Goal: Task Accomplishment & Management: Use online tool/utility

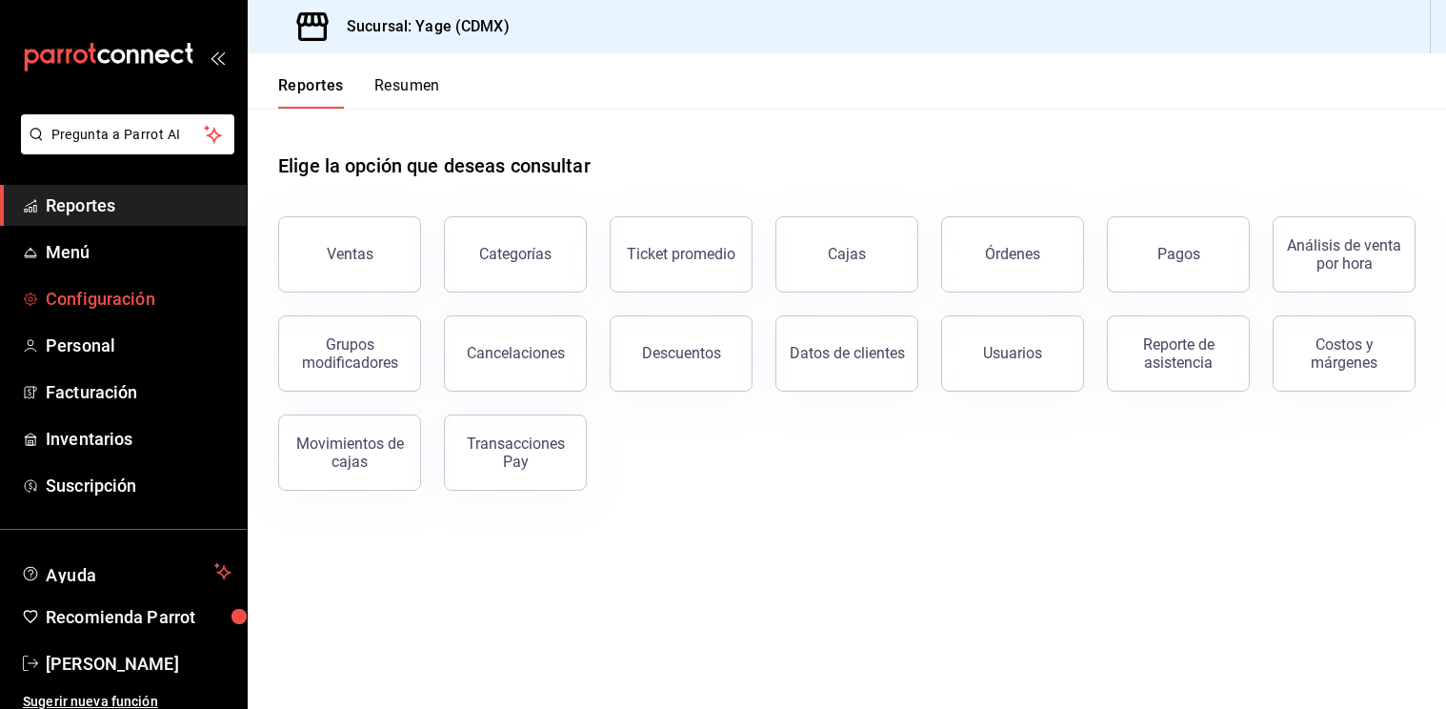
click at [121, 296] on span "Configuración" at bounding box center [139, 299] width 186 height 26
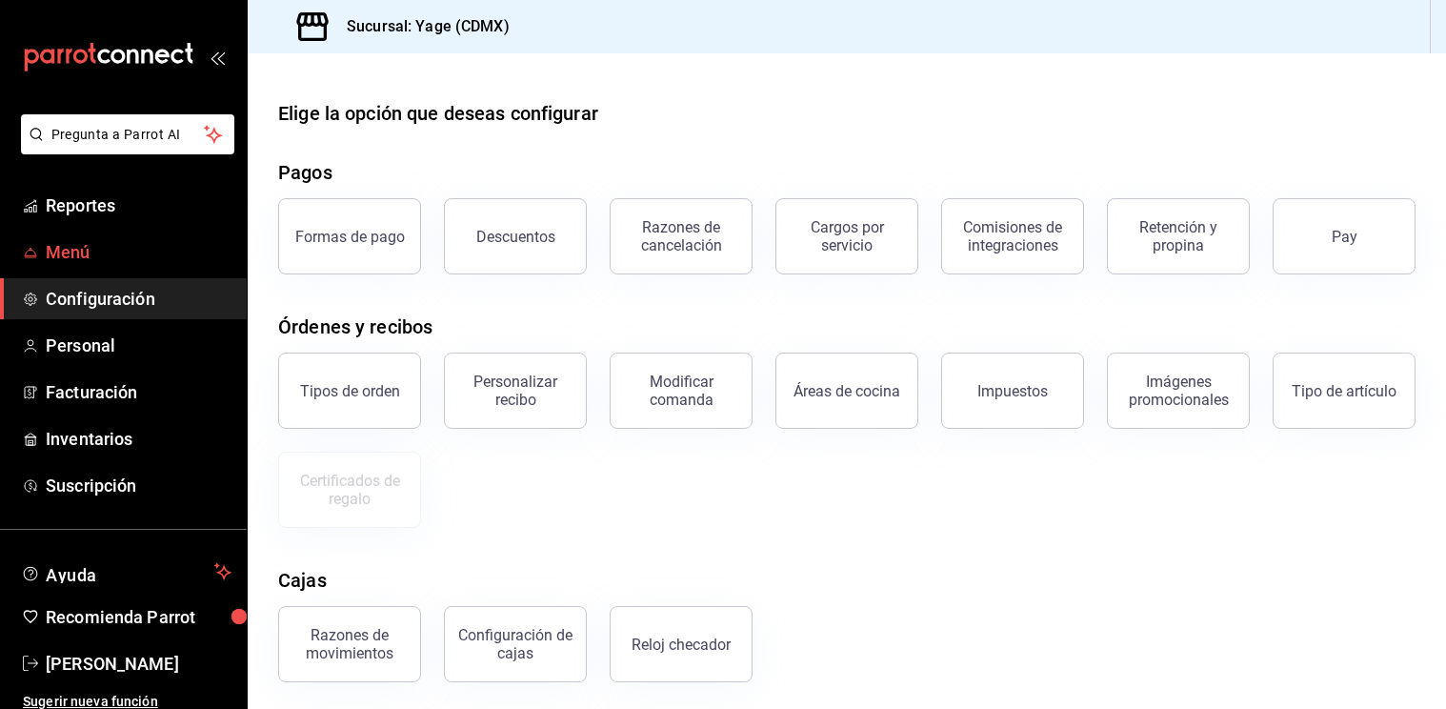
click at [91, 244] on span "Menú" at bounding box center [139, 252] width 186 height 26
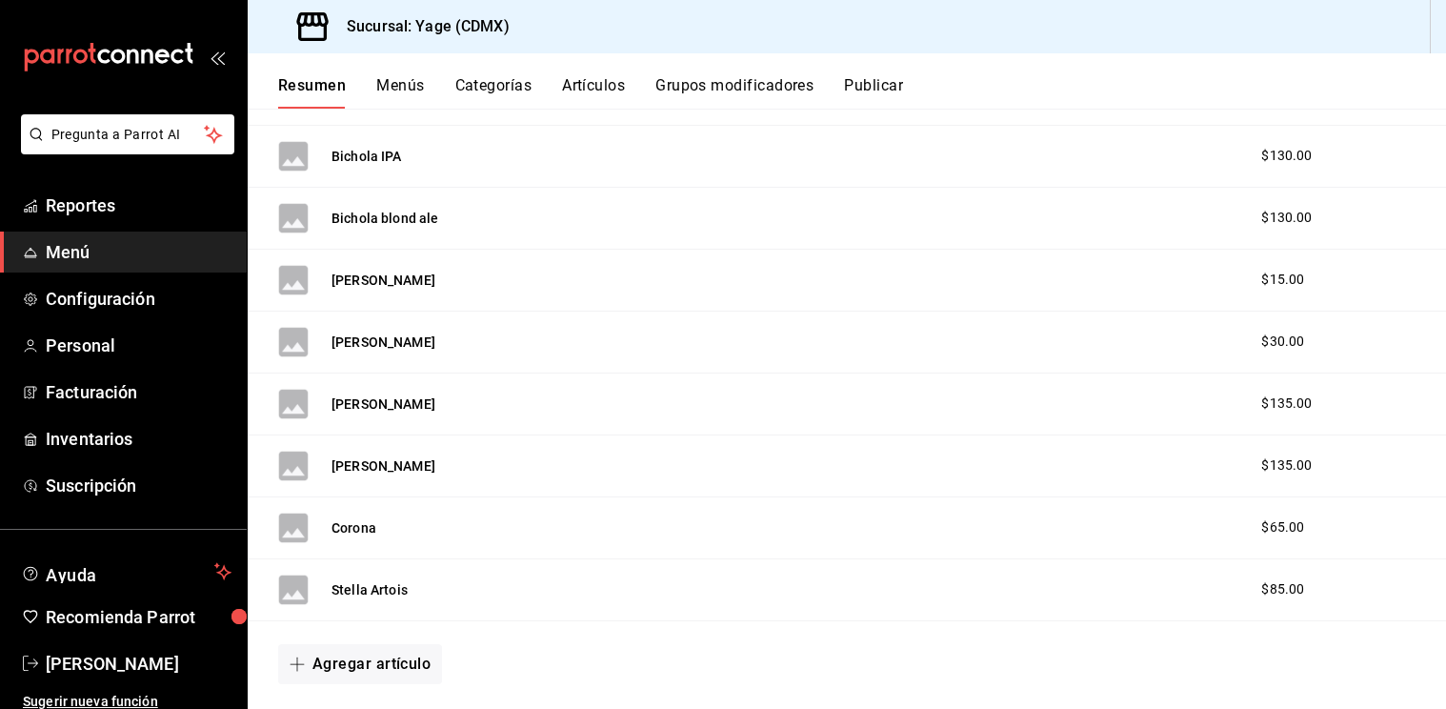
scroll to position [3250, 0]
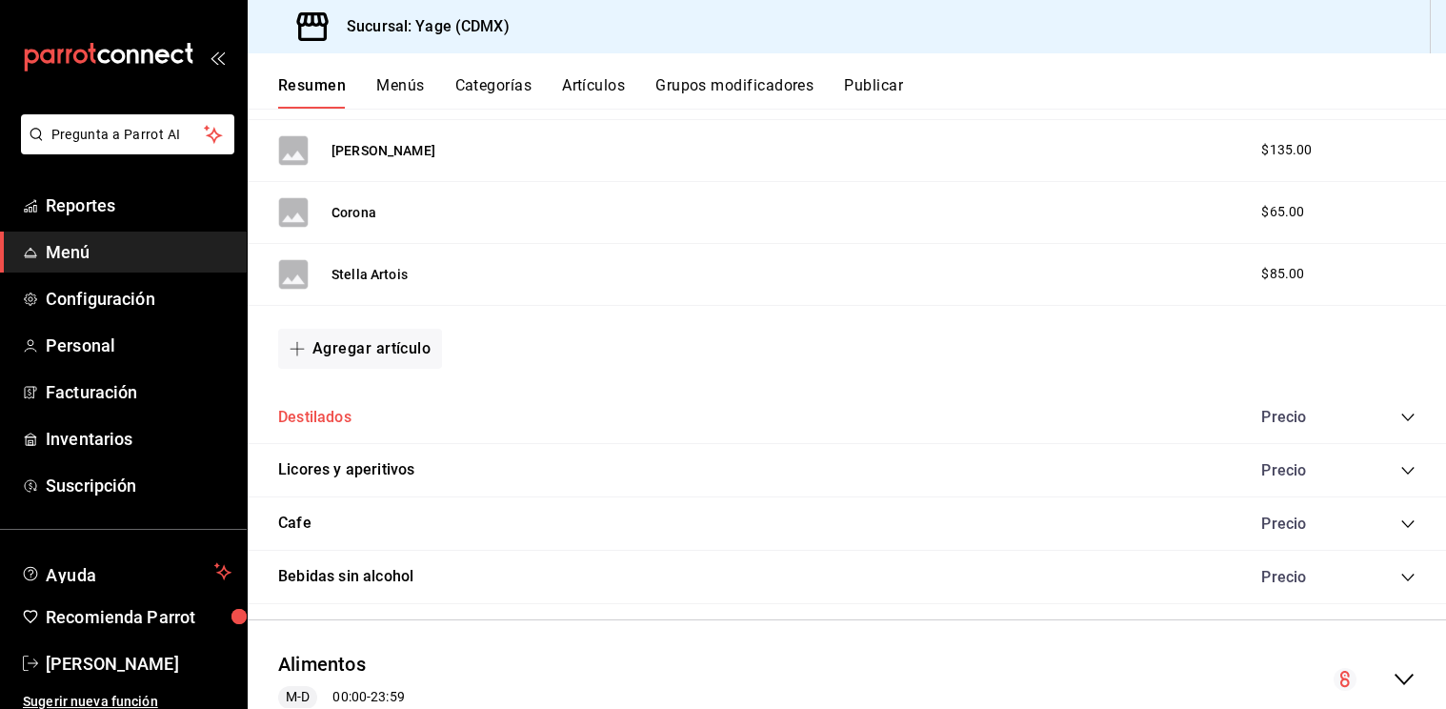
click at [331, 423] on button "Destilados" at bounding box center [314, 418] width 73 height 22
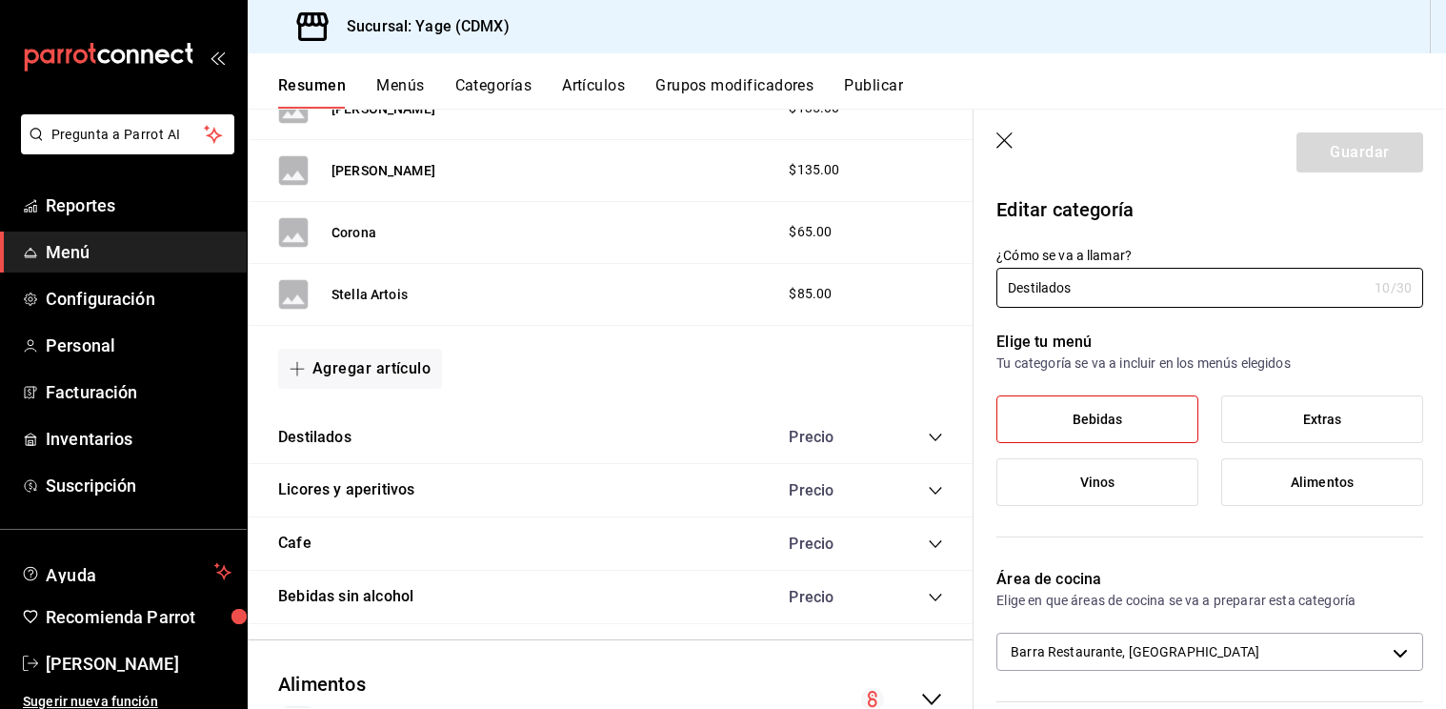
click at [931, 442] on icon "collapse-category-row" at bounding box center [935, 437] width 15 height 15
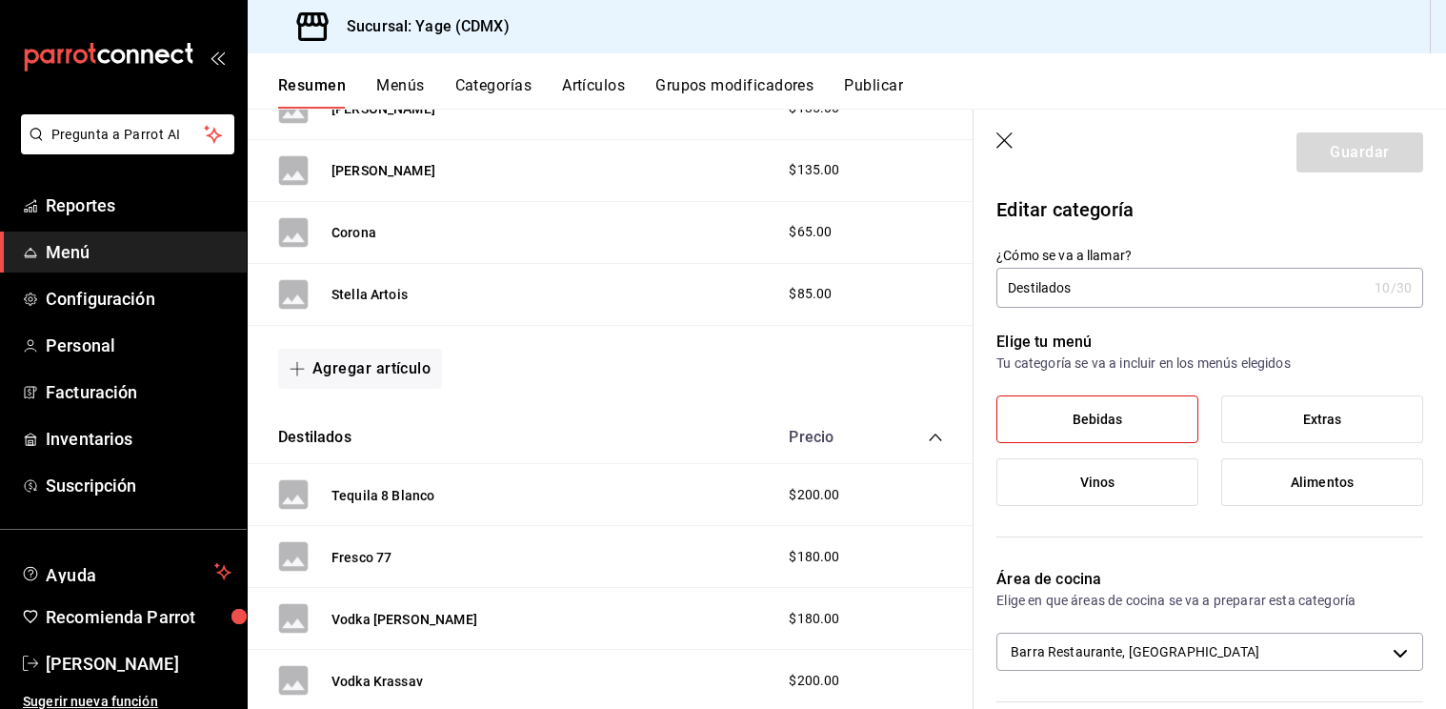
click at [1012, 142] on icon "button" at bounding box center [1006, 141] width 19 height 19
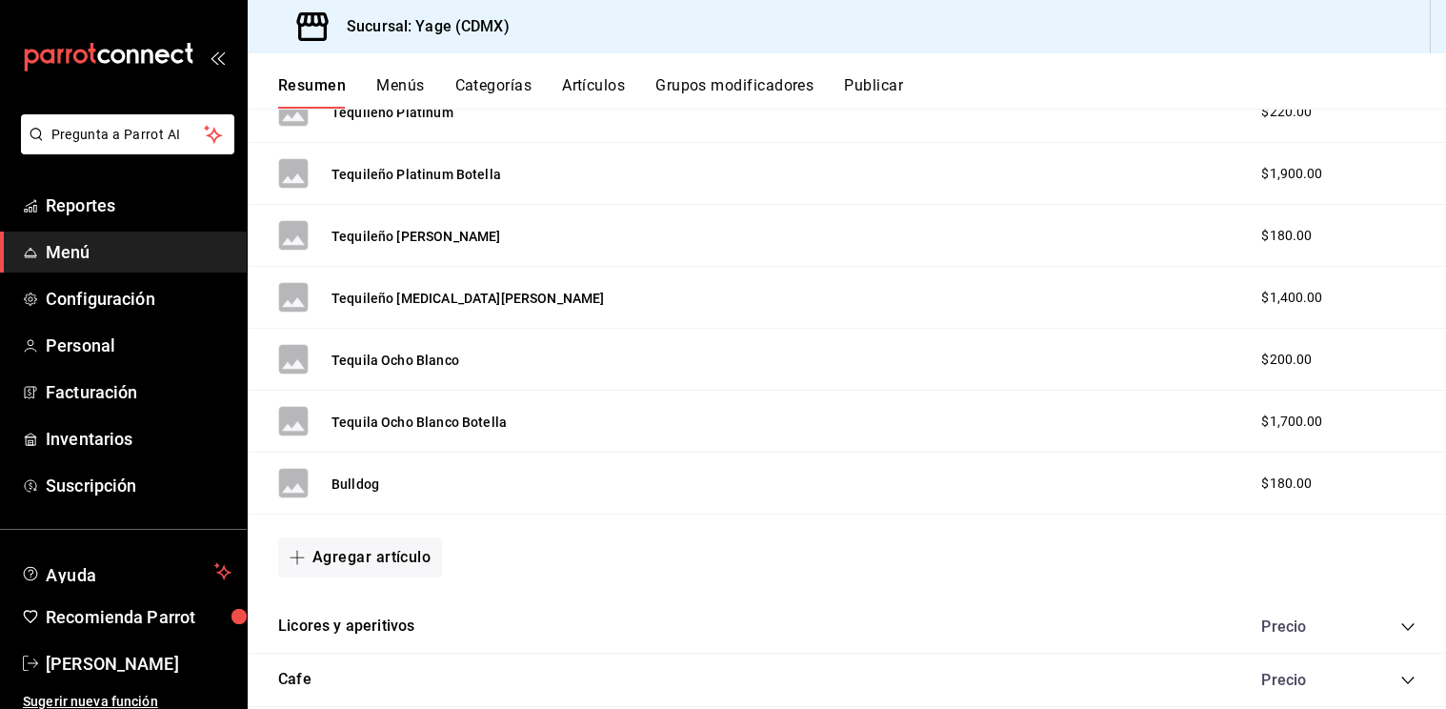
scroll to position [5727, 0]
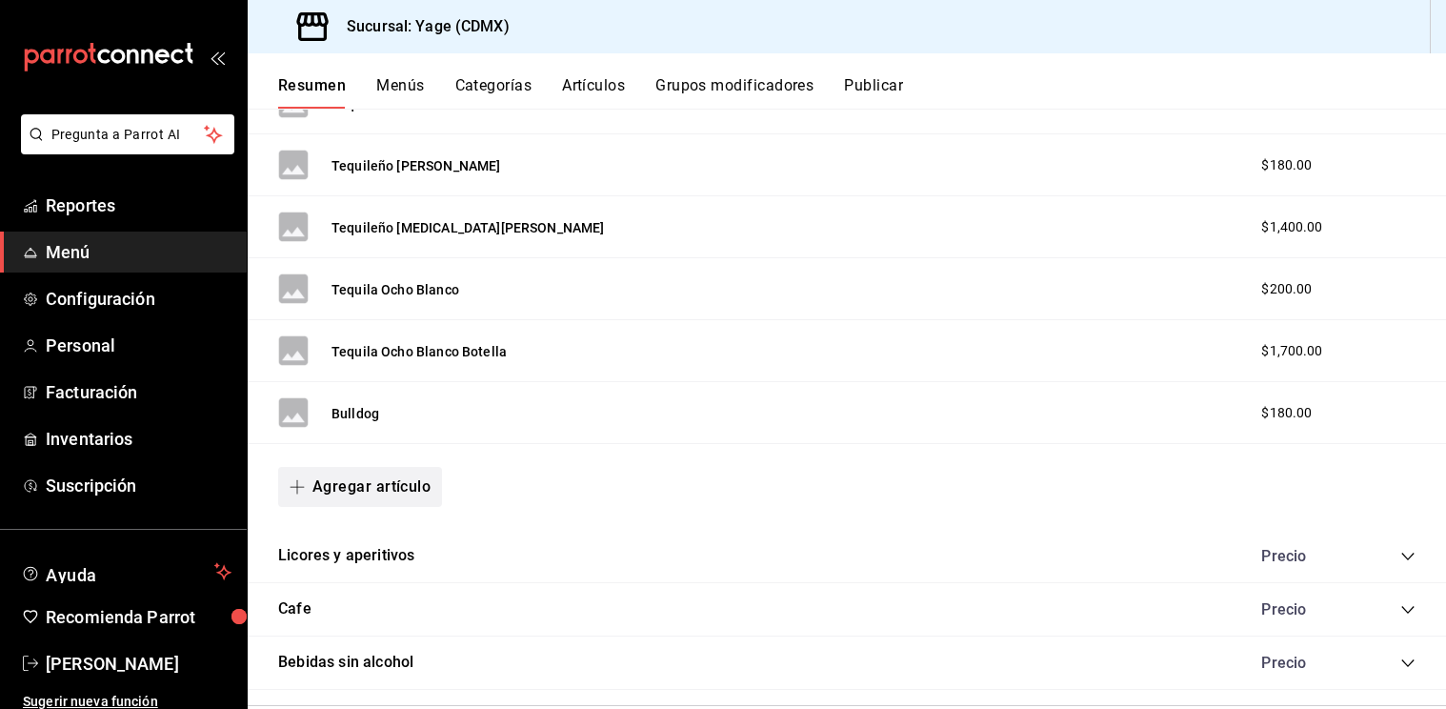
click at [316, 500] on button "Agregar artículo" at bounding box center [360, 487] width 164 height 40
click at [361, 572] on li "Artículo nuevo" at bounding box center [353, 584] width 150 height 47
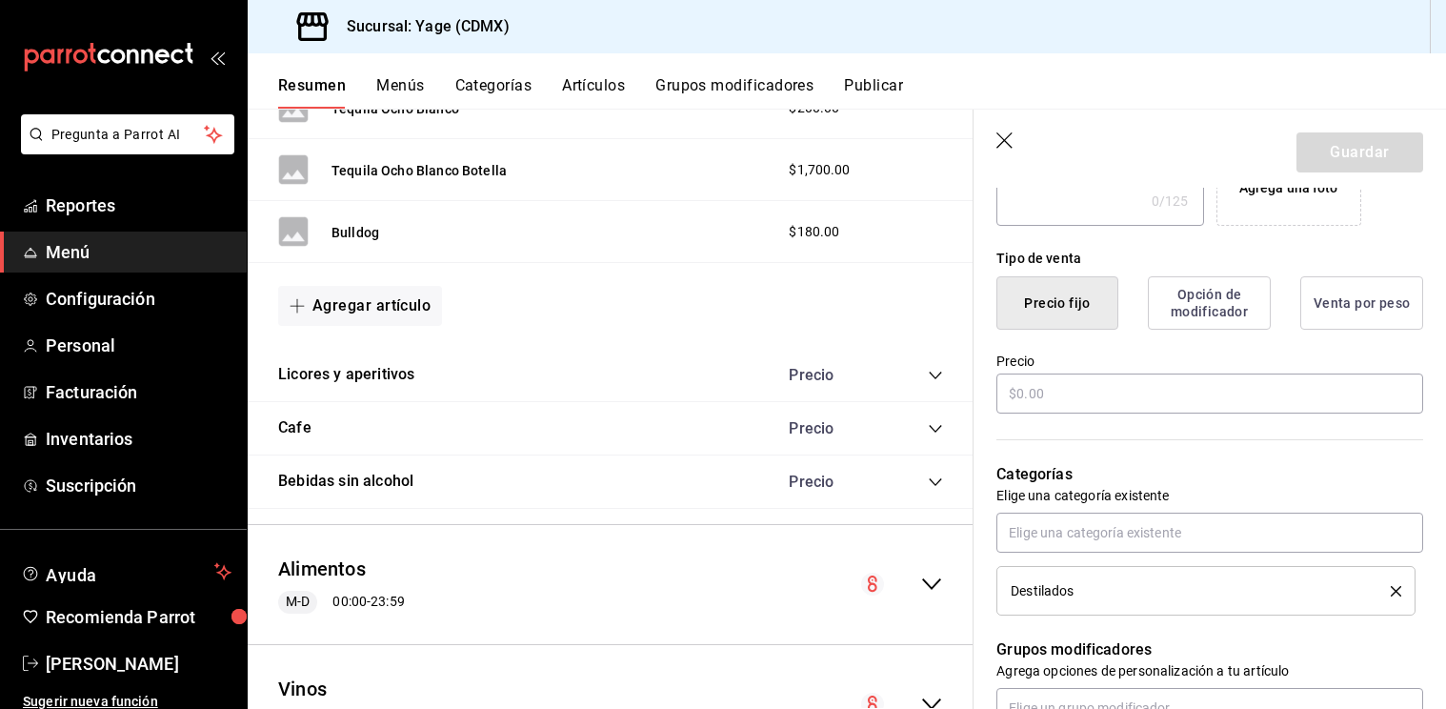
scroll to position [424, 0]
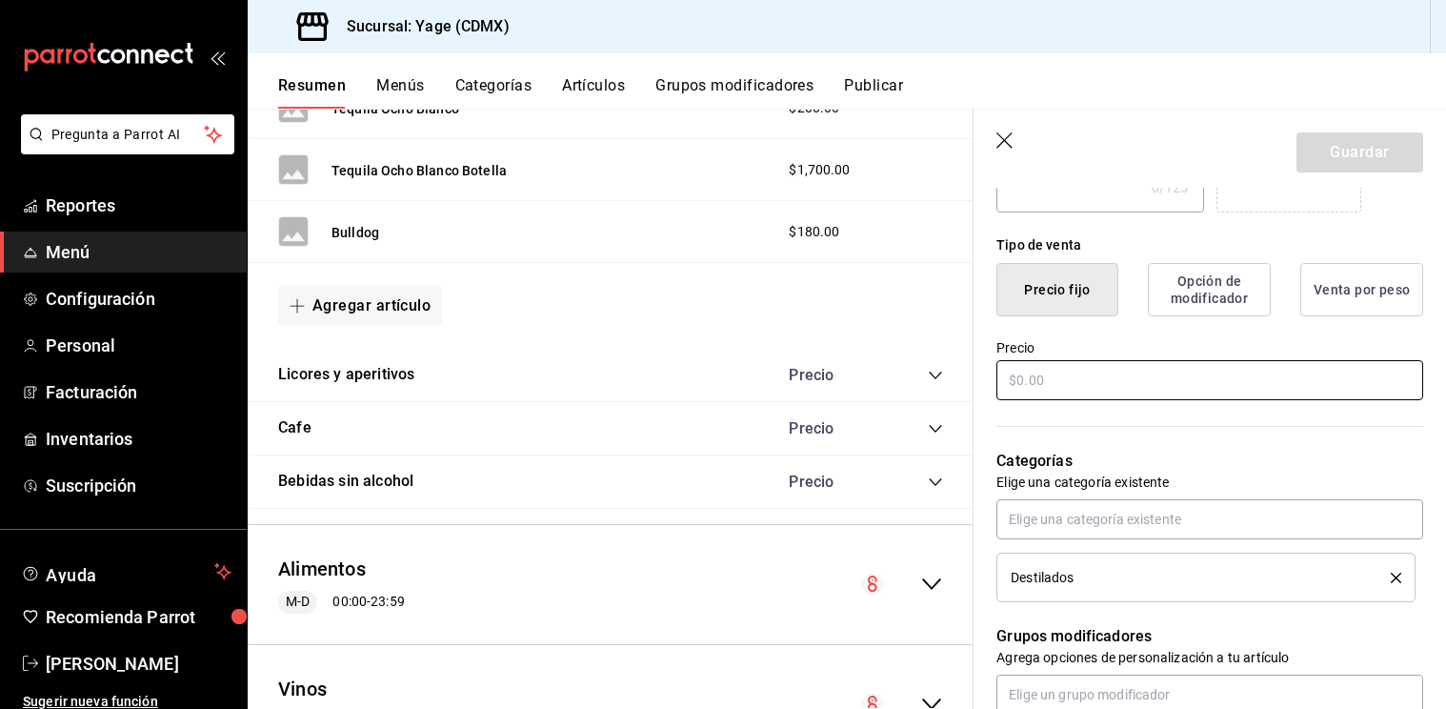
type input "Bacardi Botella"
click at [1116, 379] on input "text" at bounding box center [1210, 380] width 427 height 40
type input "$1008.00"
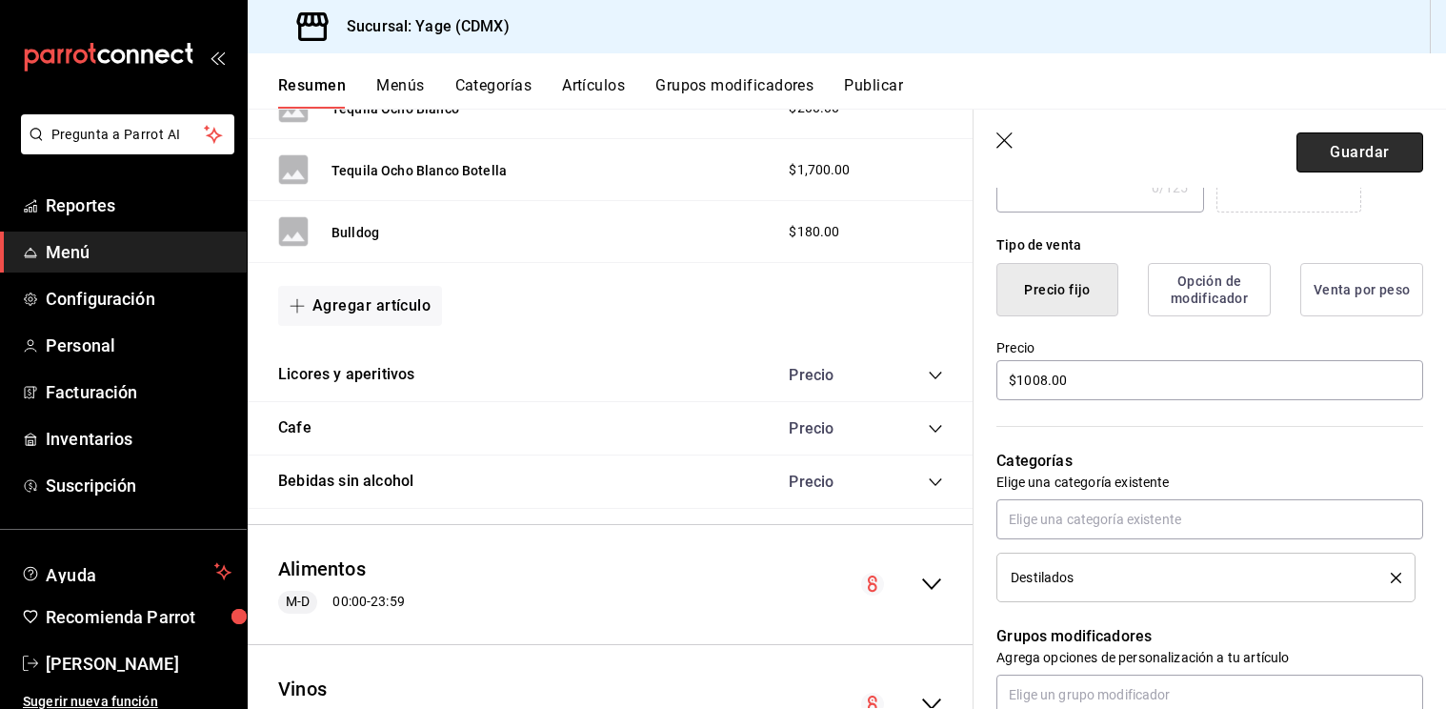
click at [1390, 167] on button "Guardar" at bounding box center [1360, 152] width 127 height 40
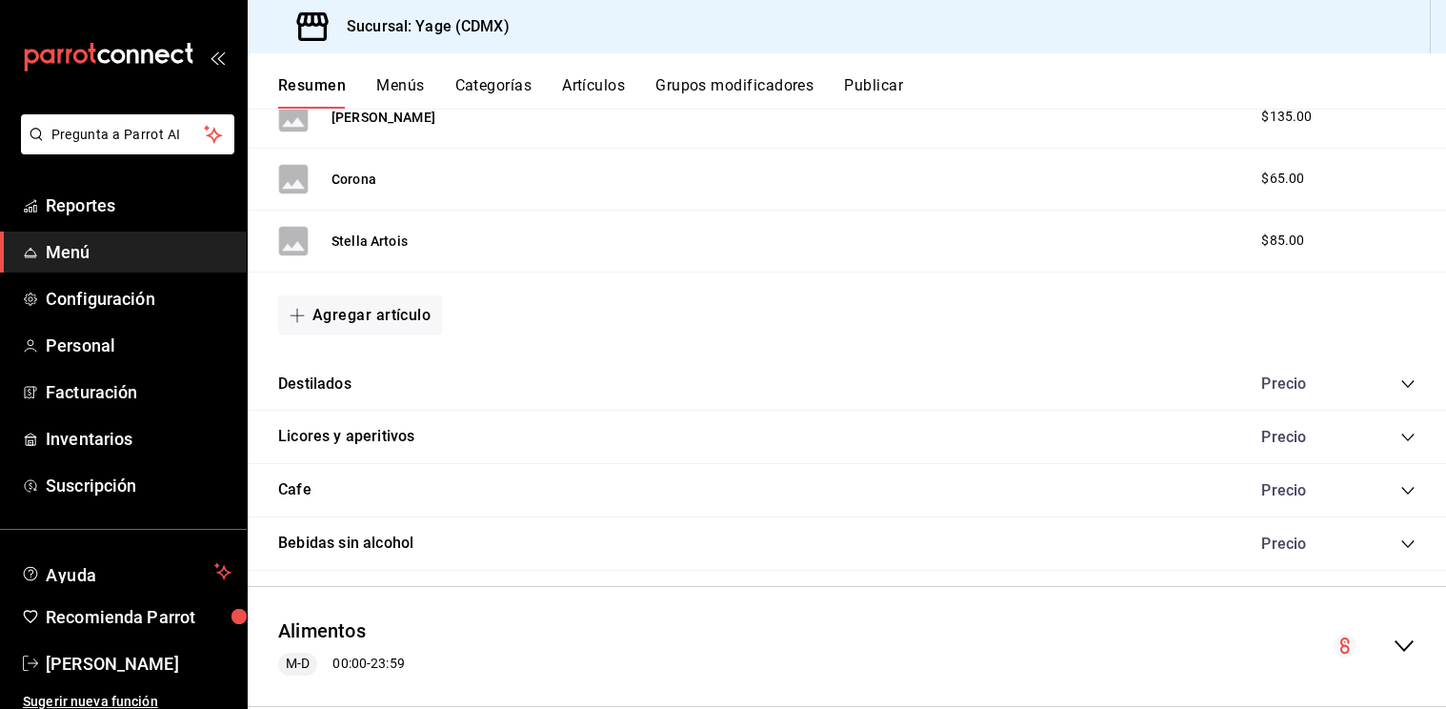
scroll to position [3276, 0]
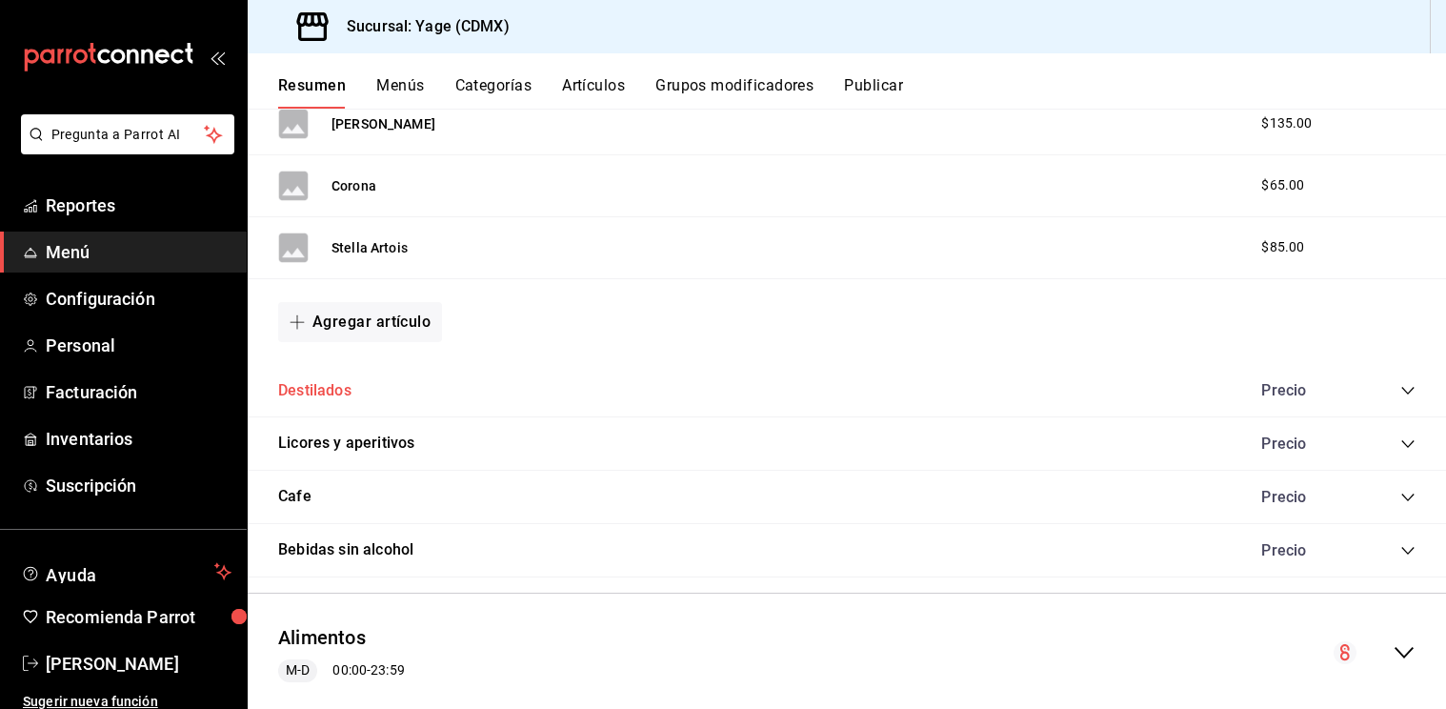
click at [339, 388] on button "Destilados" at bounding box center [314, 391] width 73 height 22
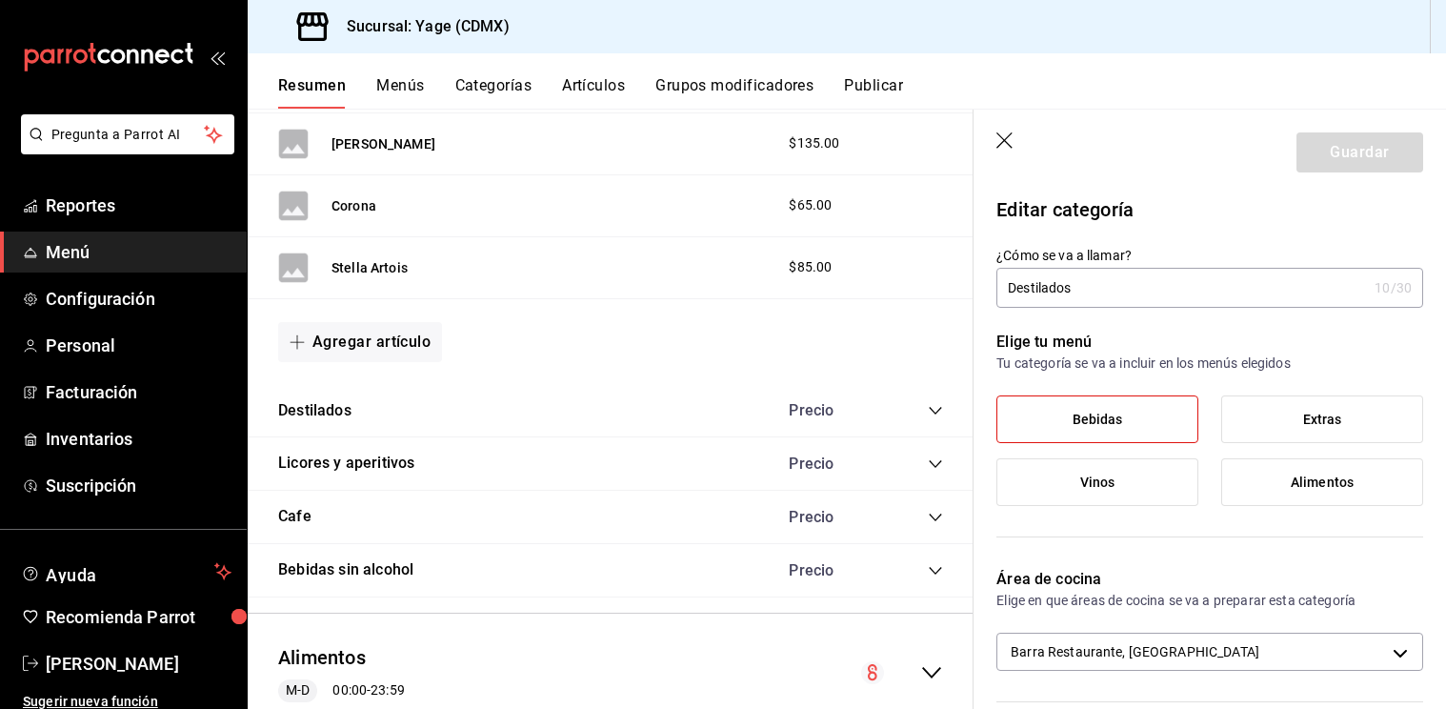
click at [935, 409] on icon "collapse-category-row" at bounding box center [935, 410] width 15 height 15
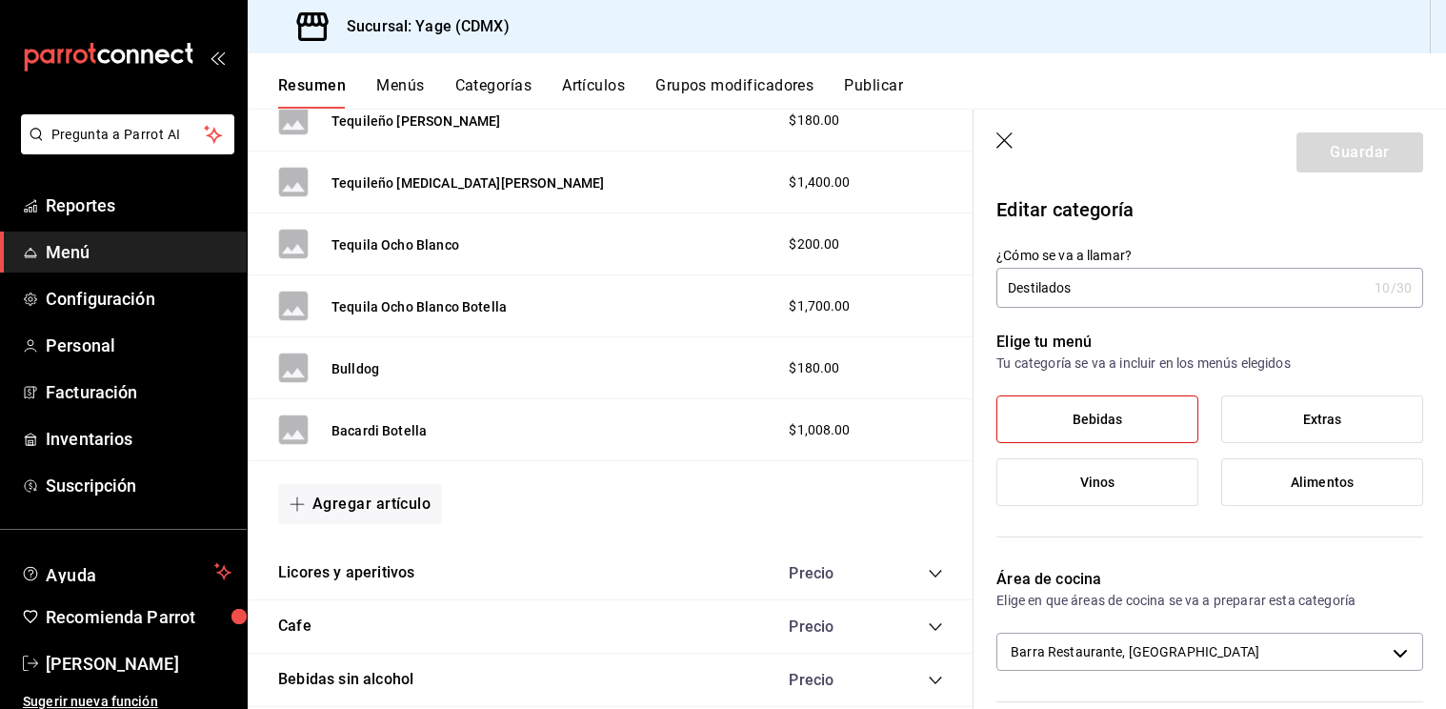
scroll to position [5648, 0]
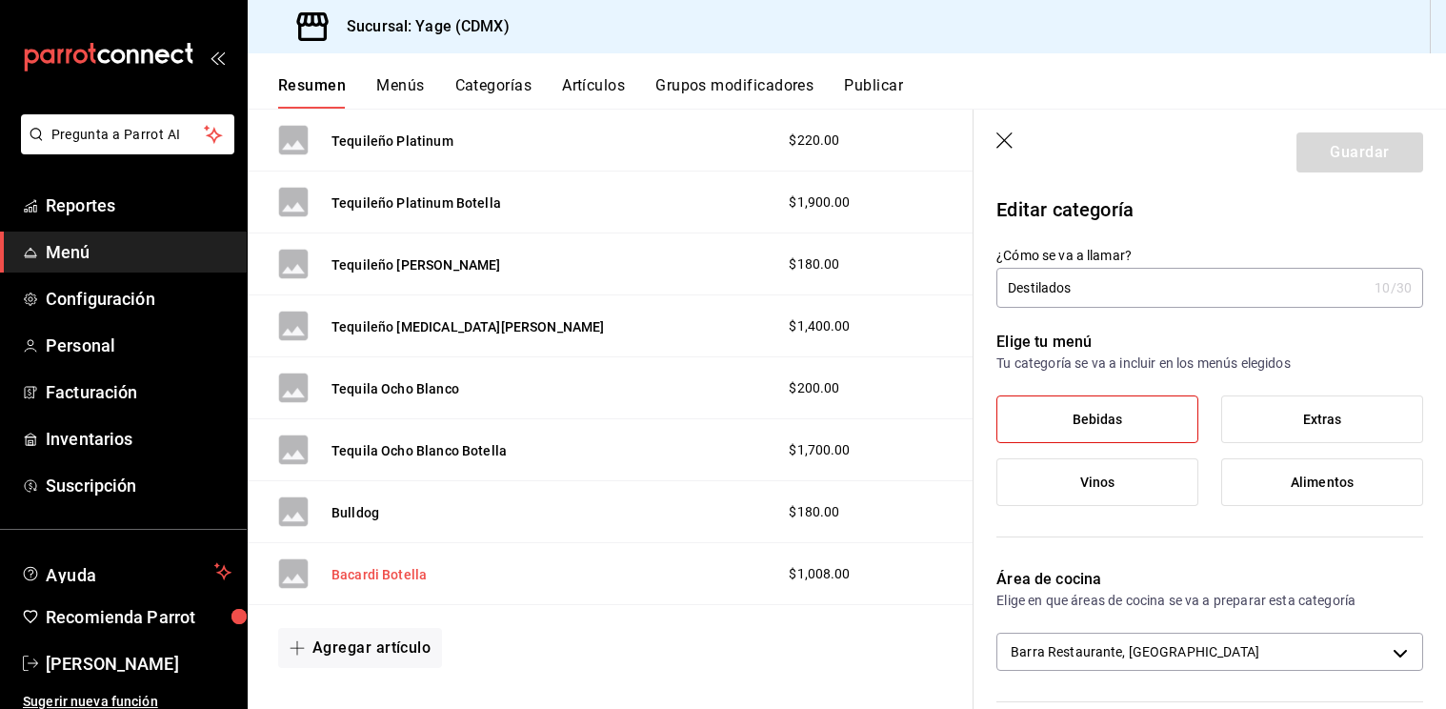
click at [382, 572] on button "Bacardi Botella" at bounding box center [379, 574] width 95 height 19
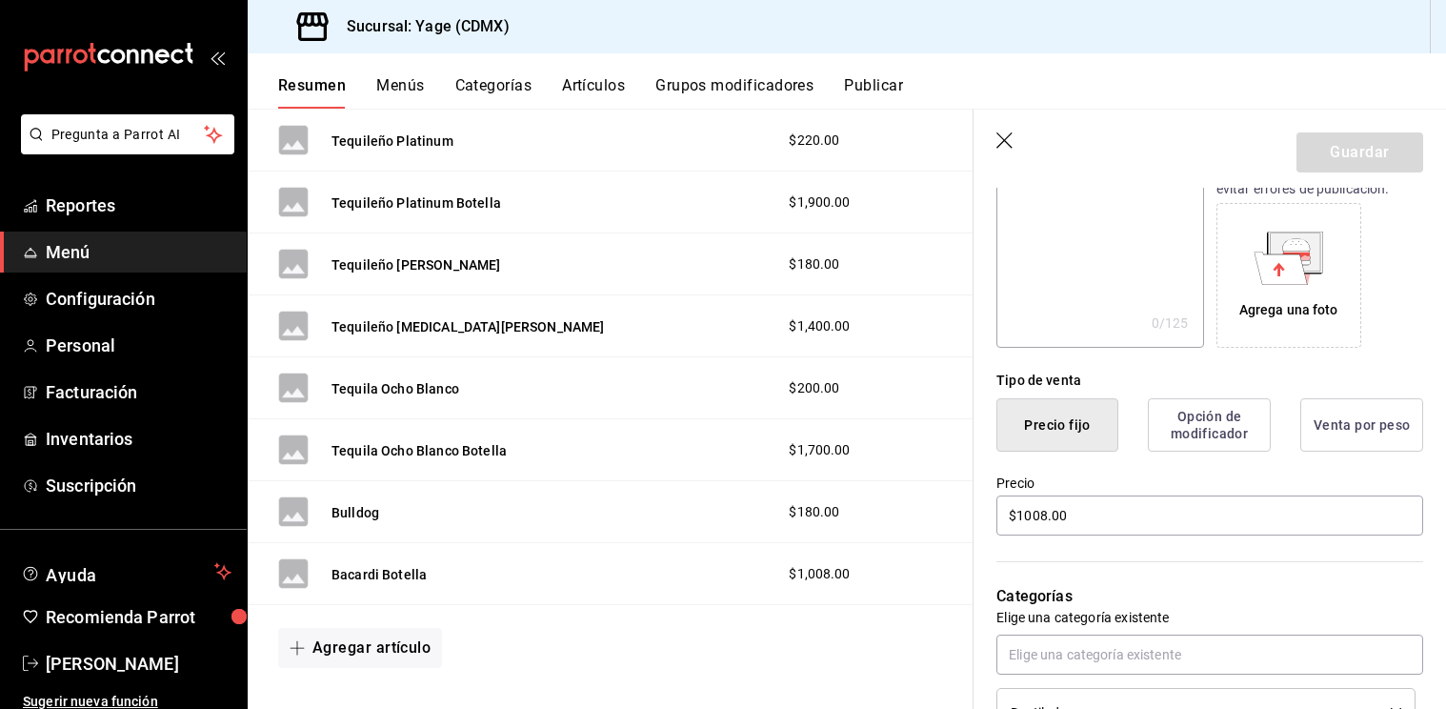
scroll to position [288, 0]
click at [1097, 518] on input "$1008.00" at bounding box center [1210, 516] width 427 height 40
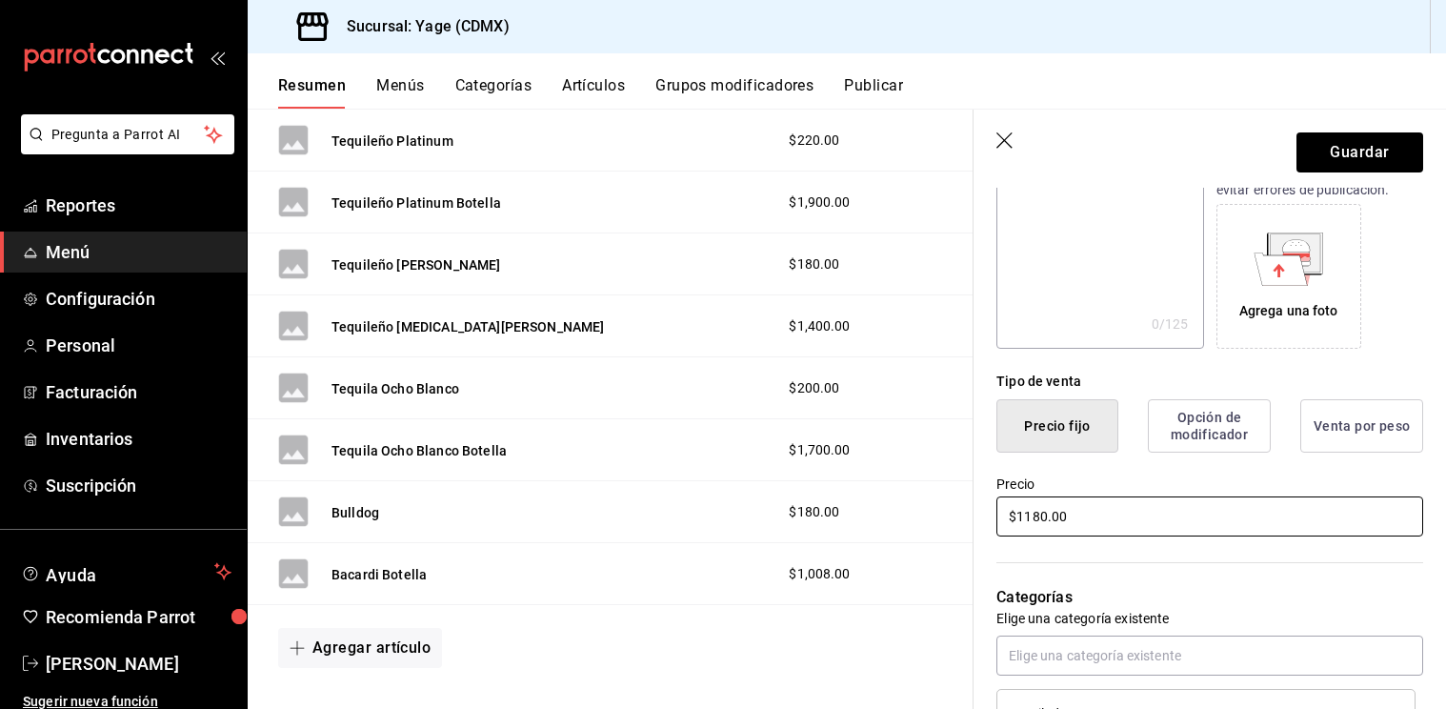
type input "$1180.00"
click at [1273, 556] on div "Categorías Elige una categoría existente Destilados" at bounding box center [1199, 638] width 450 height 199
click at [1381, 151] on button "Guardar" at bounding box center [1360, 152] width 127 height 40
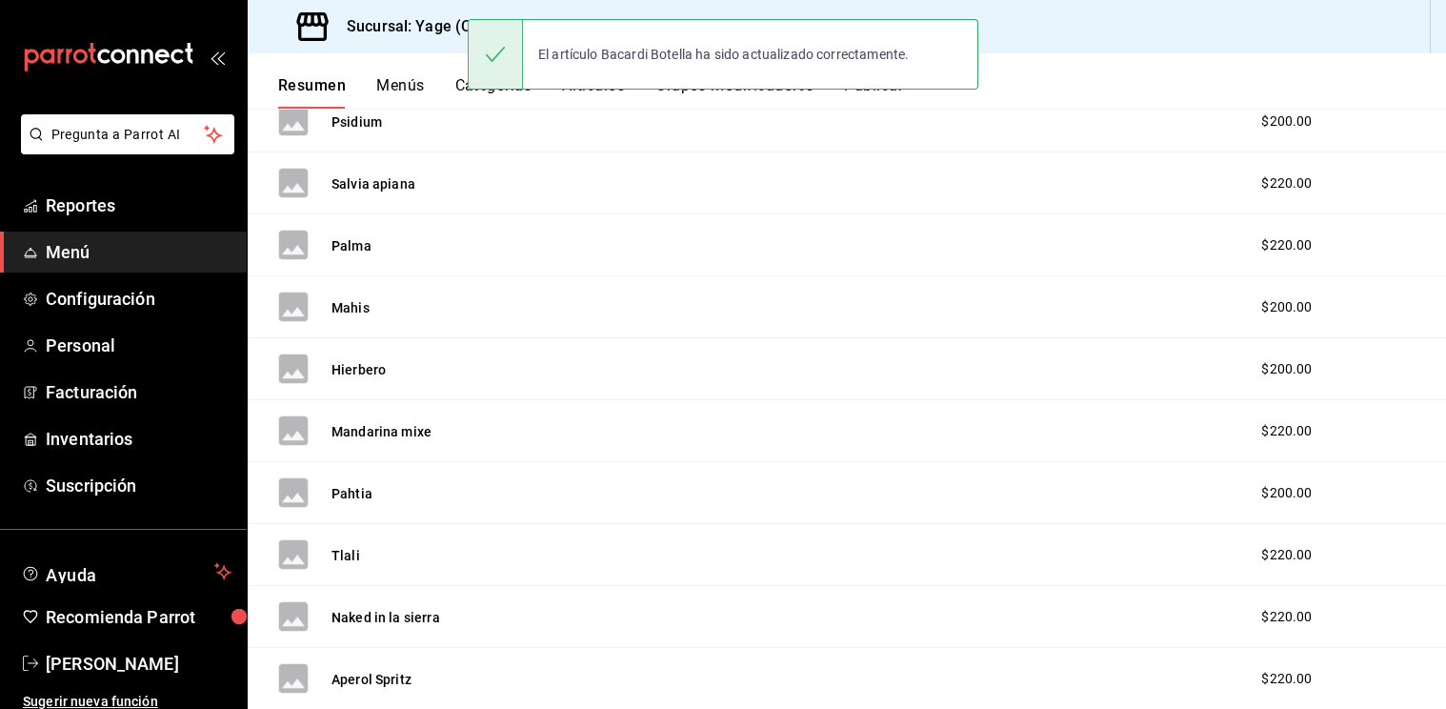
scroll to position [642, 0]
